Goal: Find contact information: Find contact information

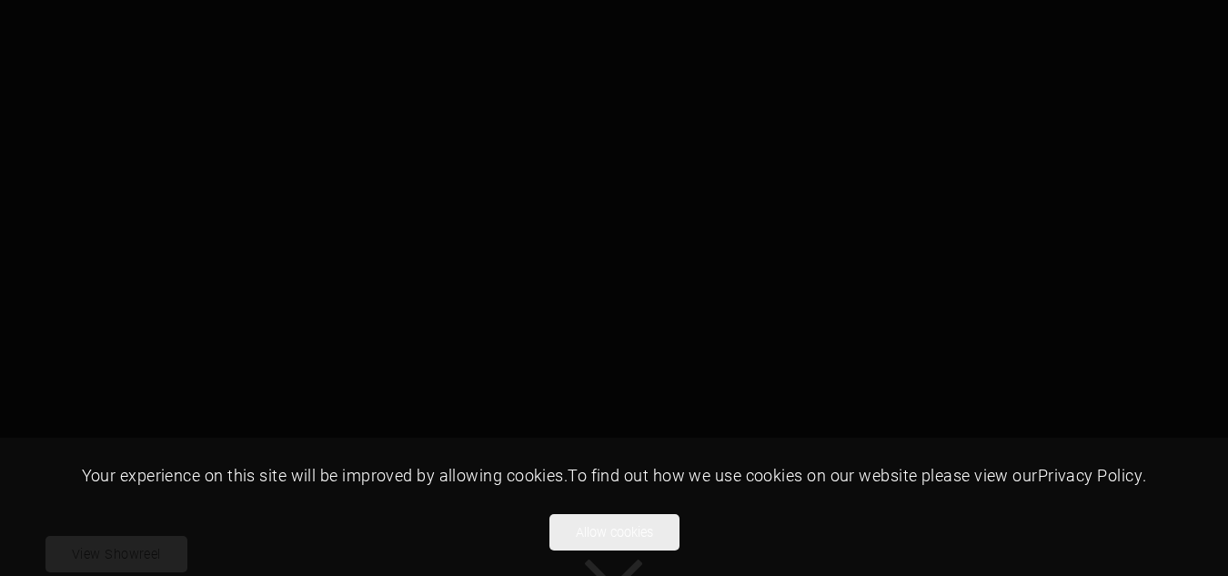
scroll to position [73, 0]
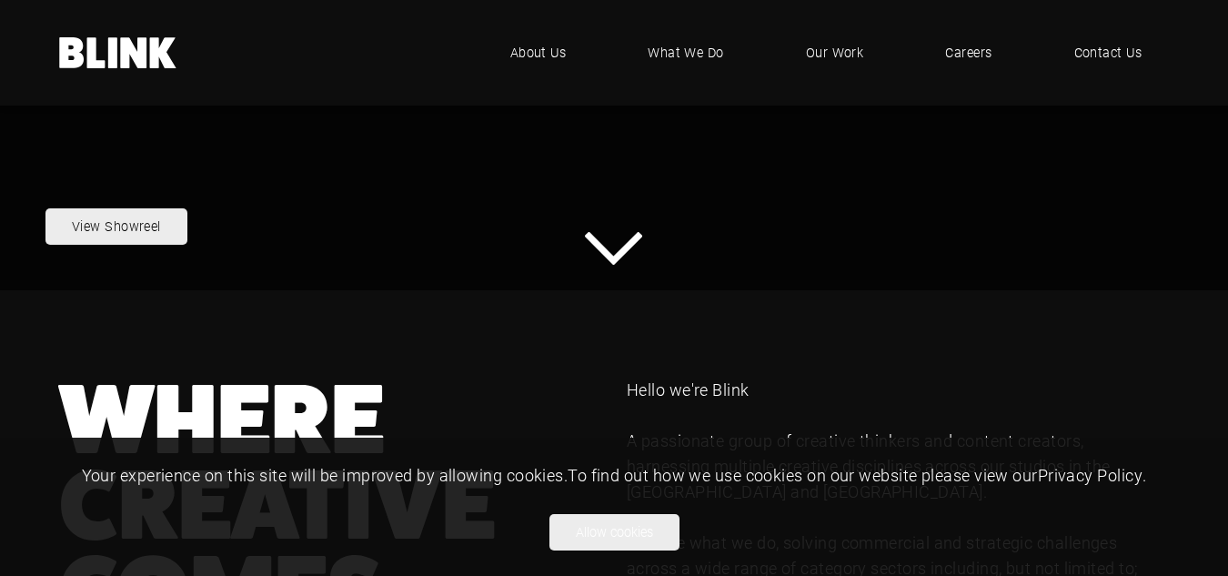
scroll to position [542, 0]
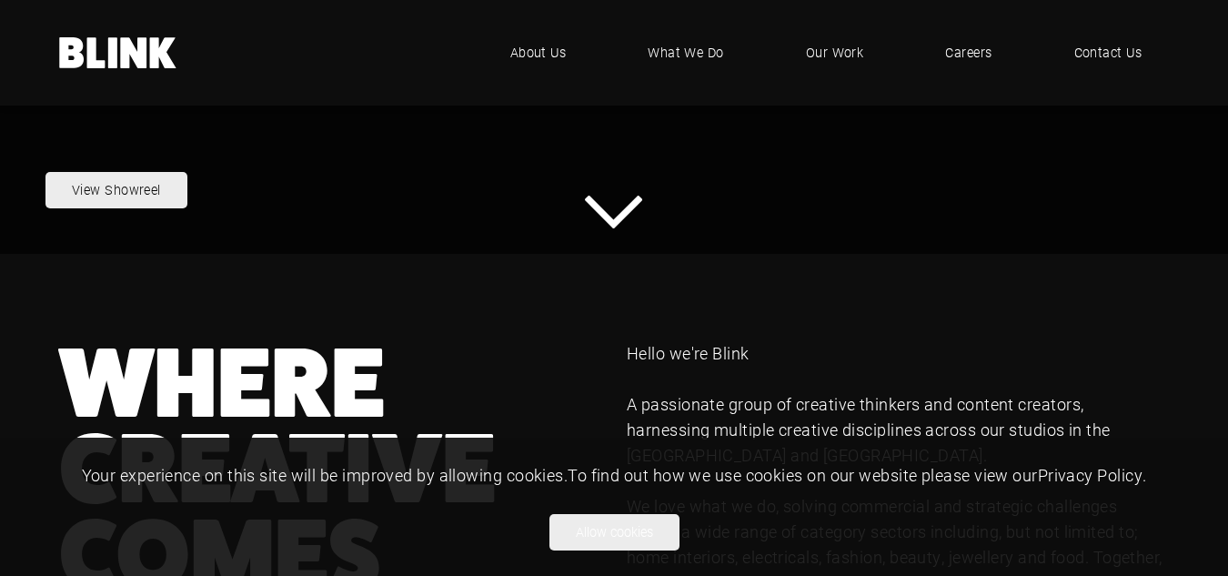
click at [1097, 43] on span "Contact Us" at bounding box center [1109, 53] width 68 height 20
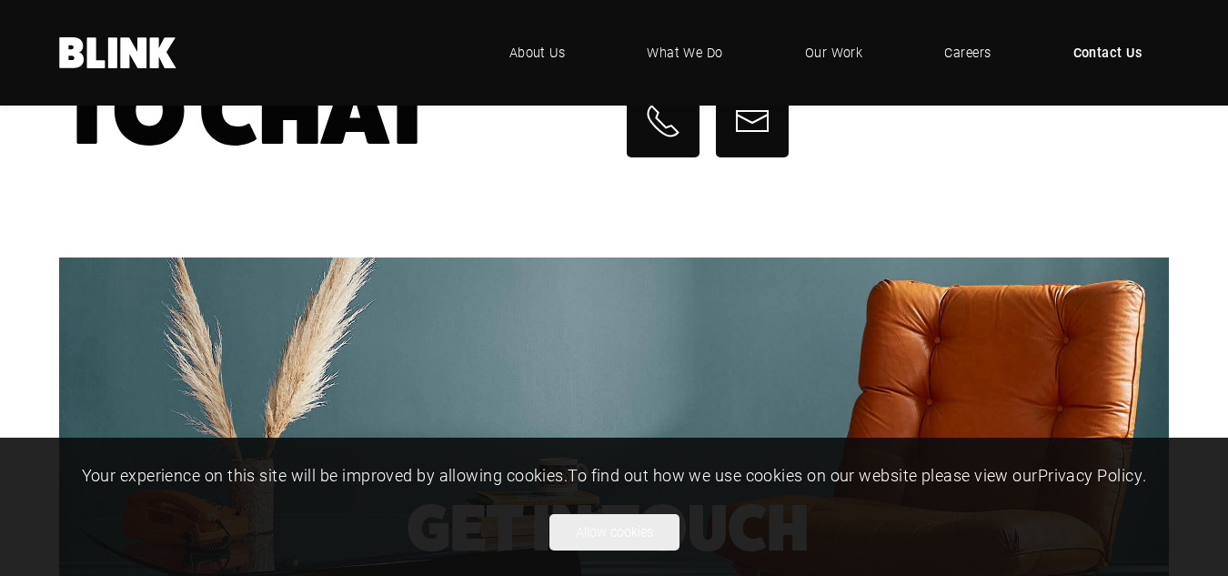
scroll to position [364, 0]
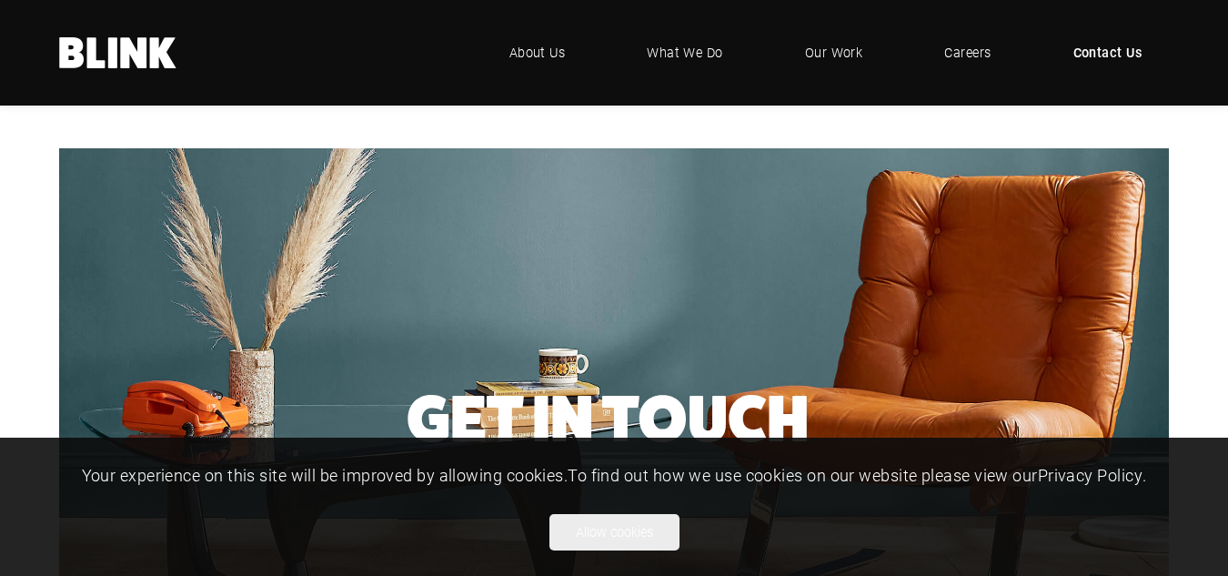
click at [940, 45] on link "Careers" at bounding box center [967, 52] width 101 height 55
